Goal: Task Accomplishment & Management: Use online tool/utility

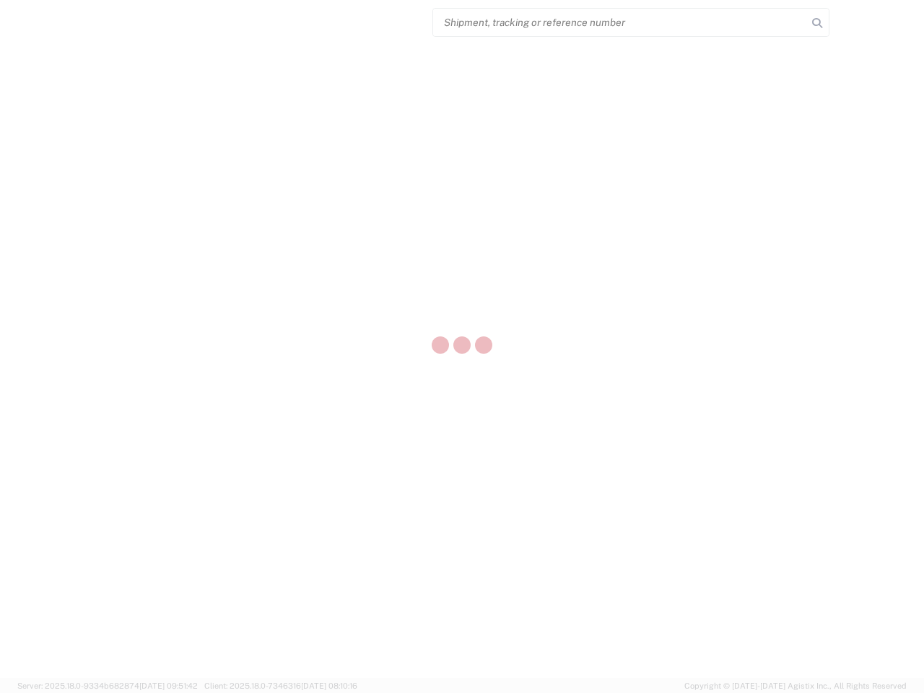
select select "US"
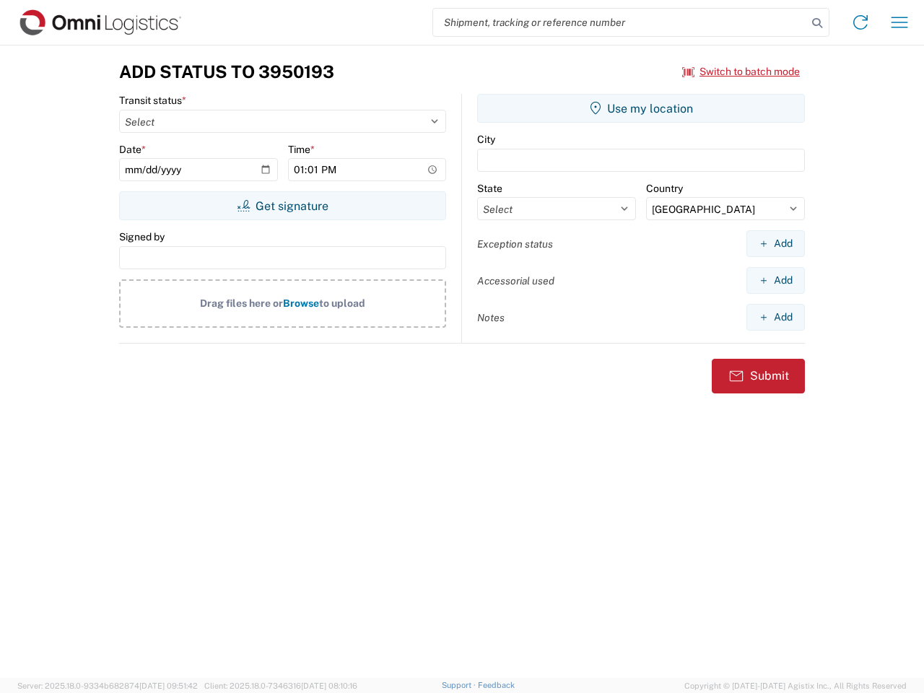
click at [620, 22] on input "search" at bounding box center [620, 22] width 374 height 27
click at [817, 23] on icon at bounding box center [817, 23] width 20 height 20
click at [860, 22] on icon at bounding box center [860, 22] width 23 height 23
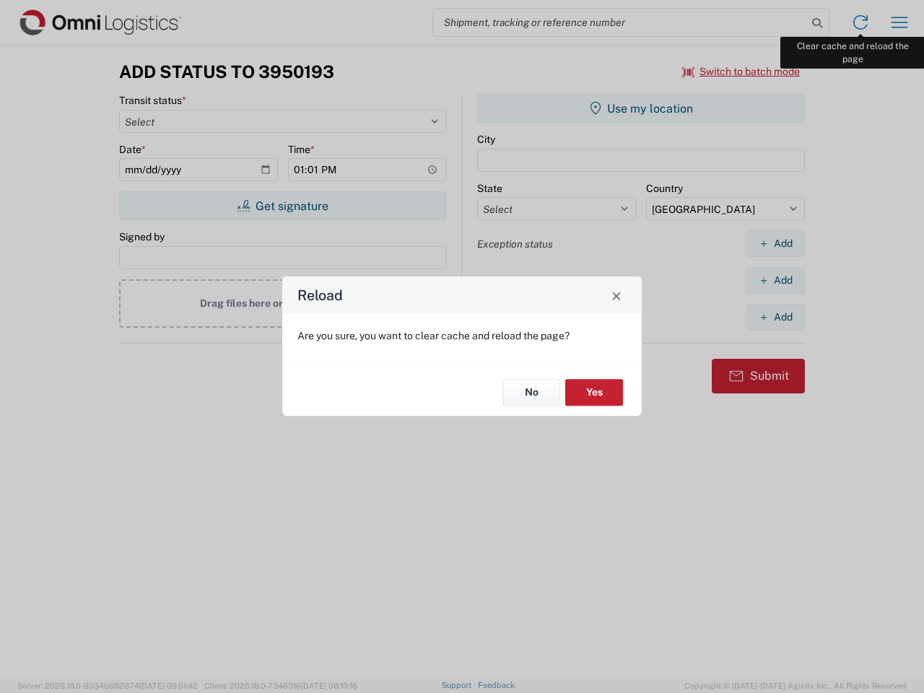
click at [899, 22] on div "Reload Are you sure, you want to clear cache and reload the page? No Yes" at bounding box center [462, 346] width 924 height 693
click at [741, 71] on div "Reload Are you sure, you want to clear cache and reload the page? No Yes" at bounding box center [462, 346] width 924 height 693
click at [282, 206] on div "Reload Are you sure, you want to clear cache and reload the page? No Yes" at bounding box center [462, 346] width 924 height 693
click at [641, 108] on div "Reload Are you sure, you want to clear cache and reload the page? No Yes" at bounding box center [462, 346] width 924 height 693
click at [775, 243] on div "Reload Are you sure, you want to clear cache and reload the page? No Yes" at bounding box center [462, 346] width 924 height 693
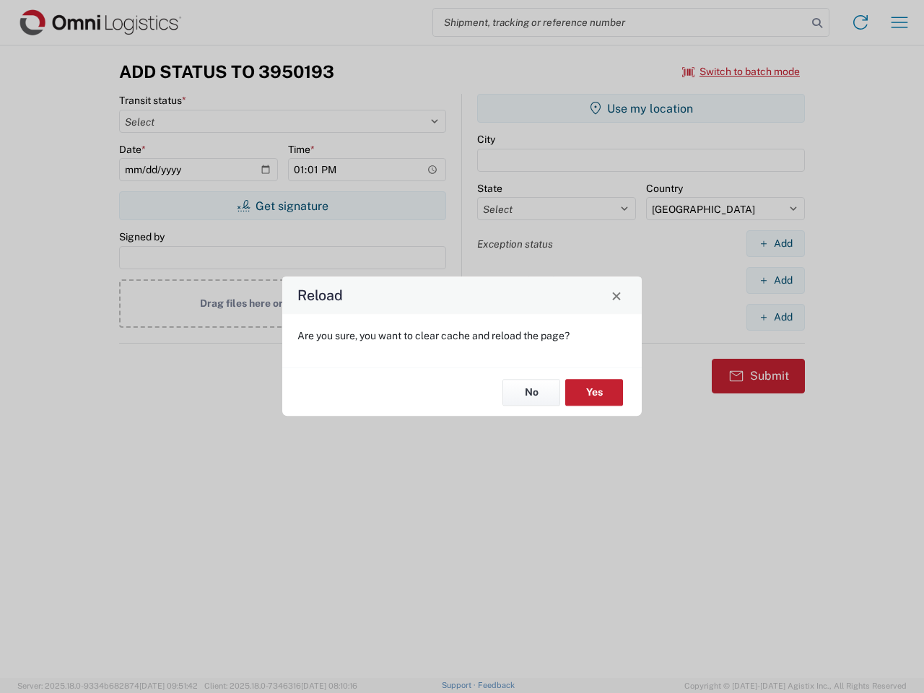
click at [775, 280] on div "Reload Are you sure, you want to clear cache and reload the page? No Yes" at bounding box center [462, 346] width 924 height 693
click at [775, 317] on div "Reload Are you sure, you want to clear cache and reload the page? No Yes" at bounding box center [462, 346] width 924 height 693
